Goal: Task Accomplishment & Management: Manage account settings

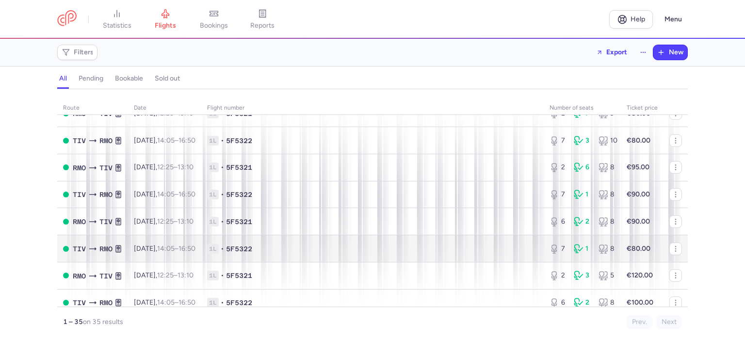
scroll to position [48, 0]
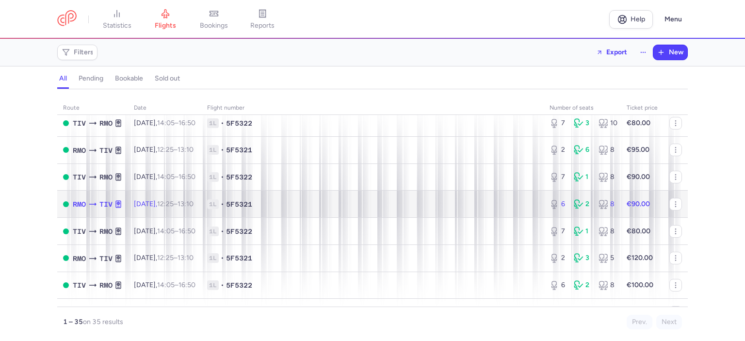
click at [385, 206] on span "1L • 5F5321" at bounding box center [372, 204] width 331 height 10
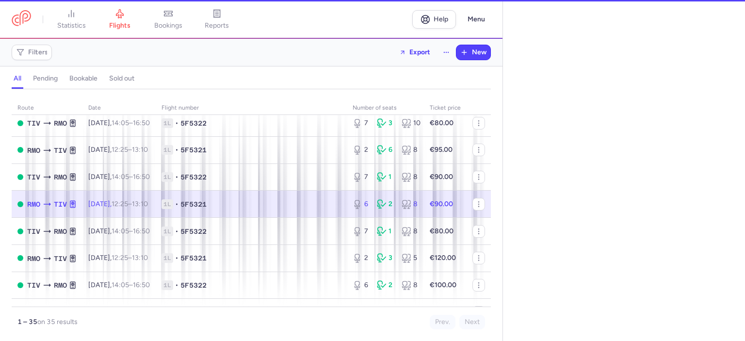
select select "hours"
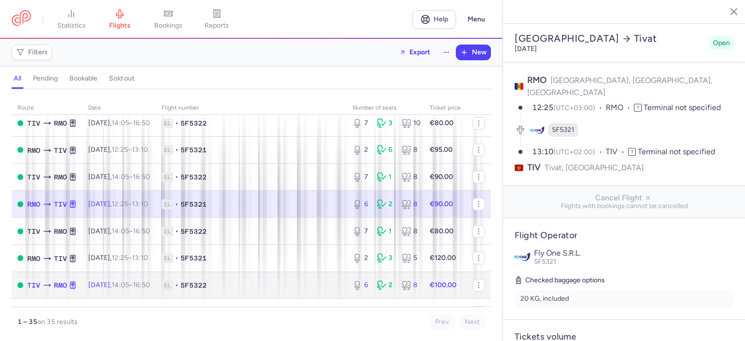
click at [295, 286] on span "1L • 5F5322" at bounding box center [250, 285] width 179 height 10
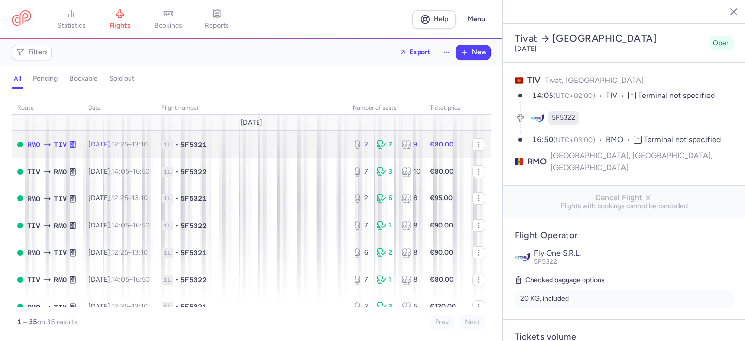
click at [291, 152] on td "1L • 5F5321" at bounding box center [251, 144] width 191 height 27
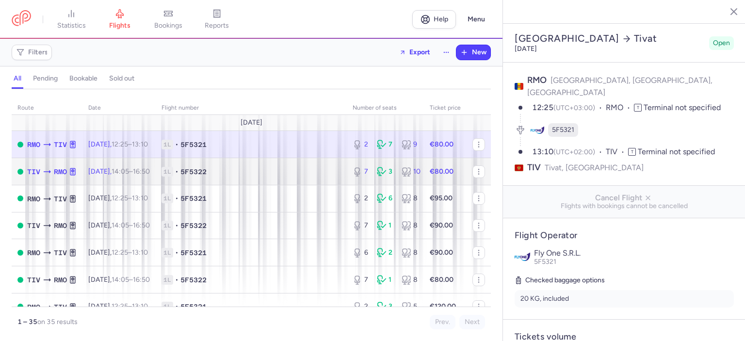
click at [280, 177] on td "1L • 5F5322" at bounding box center [251, 171] width 191 height 27
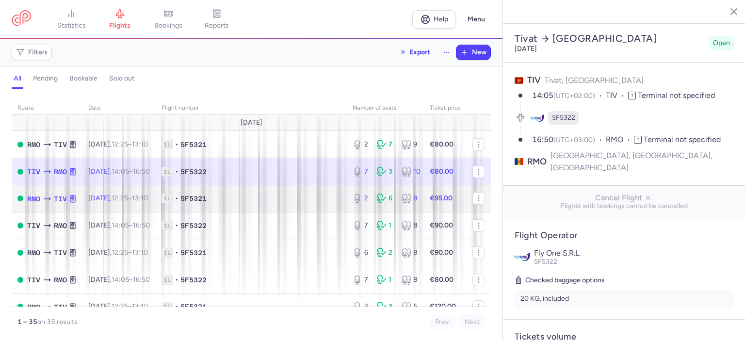
click at [285, 202] on span "1L • 5F5321" at bounding box center [250, 198] width 179 height 10
type input "2"
